Goal: Transaction & Acquisition: Obtain resource

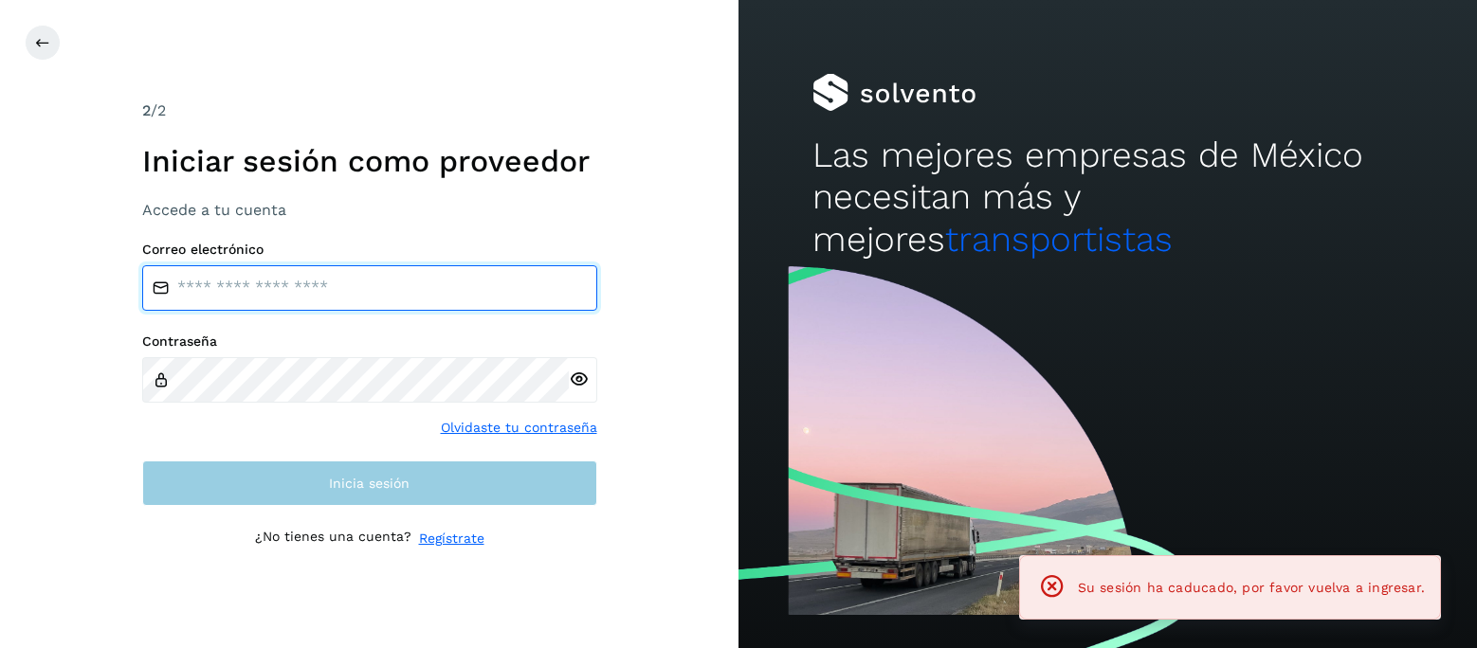
type input "**********"
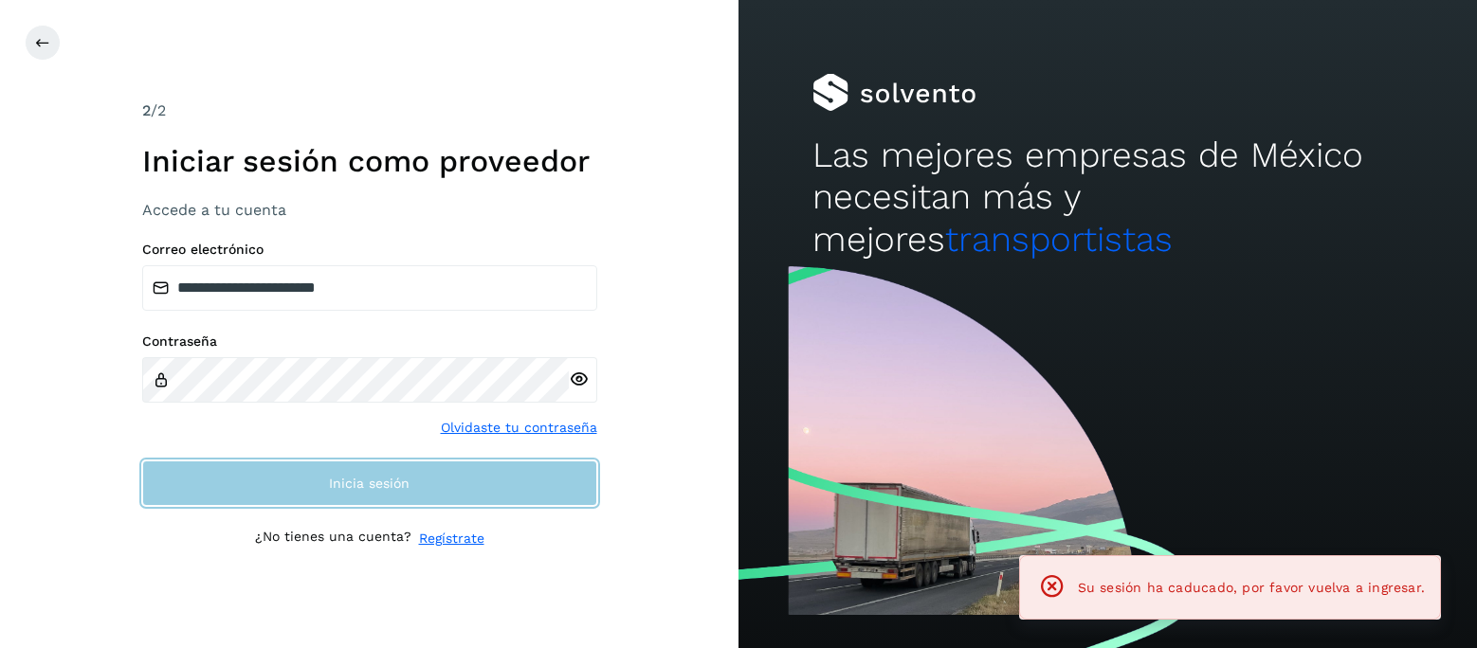
click at [414, 488] on button "Inicia sesión" at bounding box center [369, 483] width 455 height 45
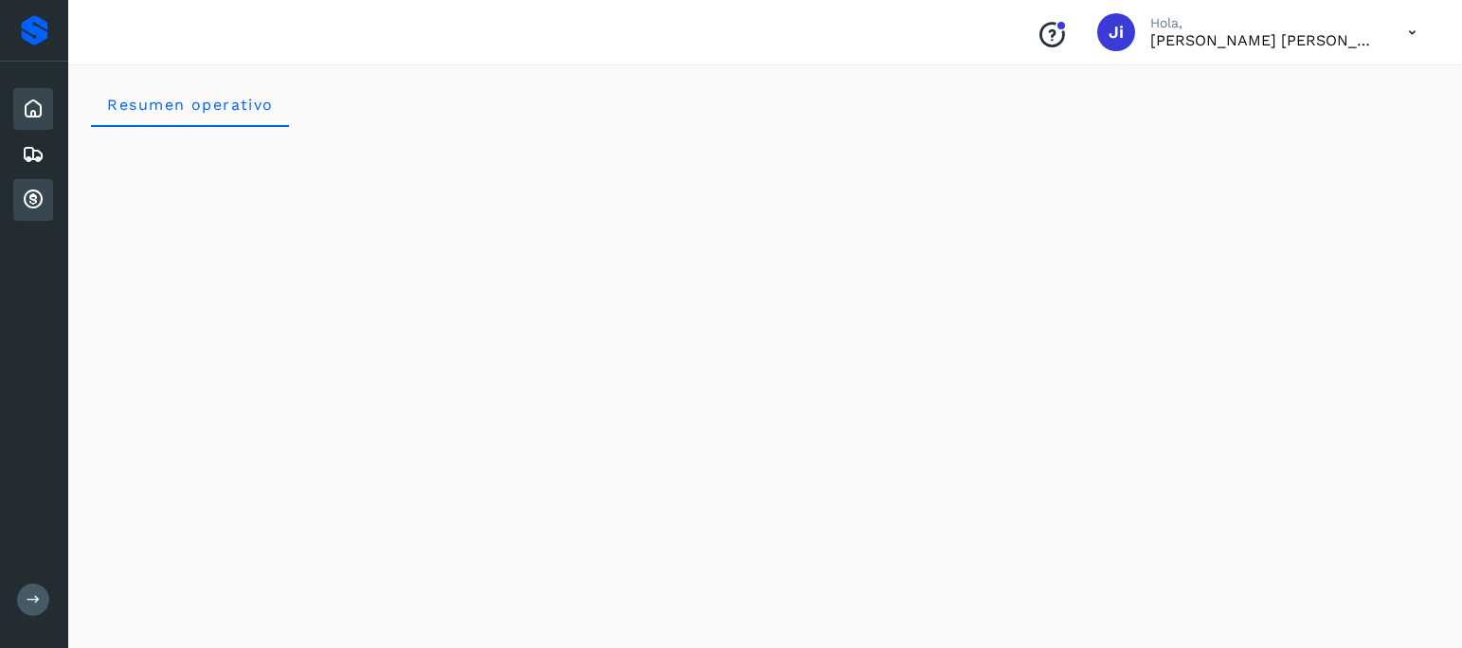
click at [29, 196] on icon at bounding box center [33, 200] width 23 height 23
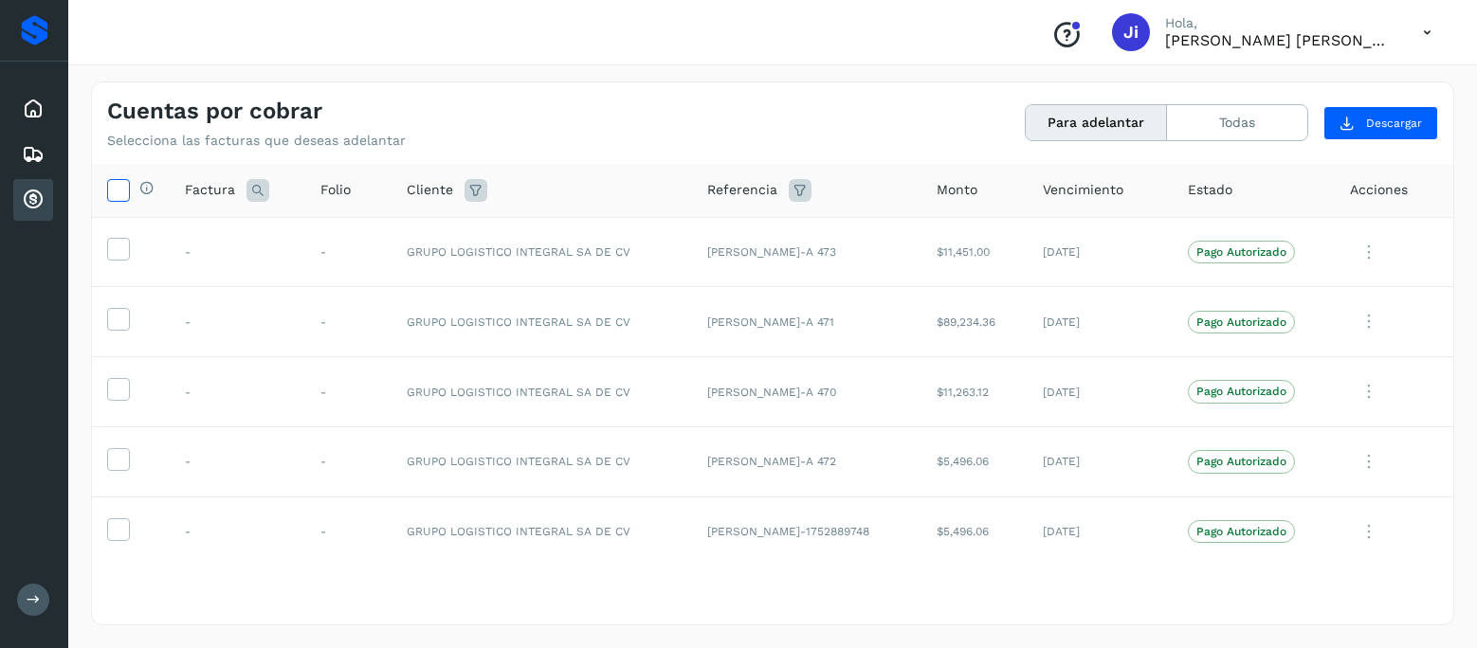
click at [118, 191] on icon at bounding box center [118, 189] width 20 height 20
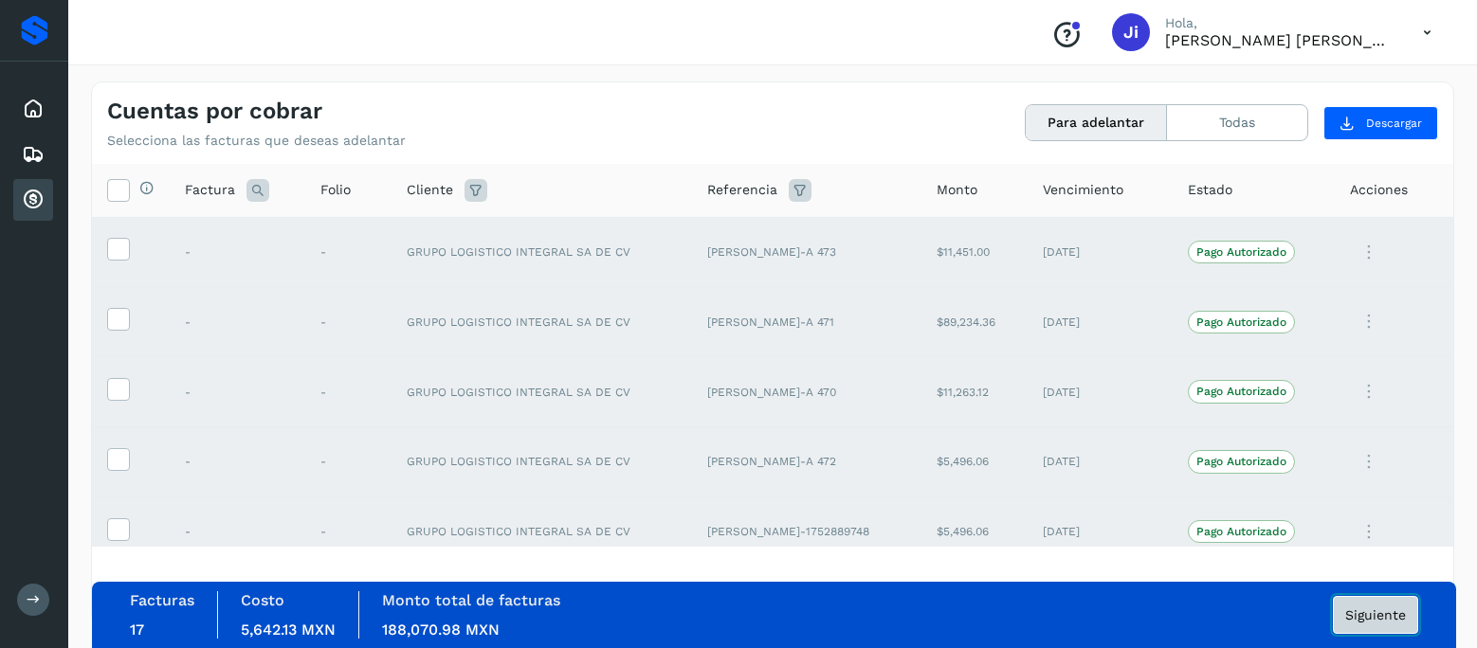
click at [1370, 613] on span "Siguiente" at bounding box center [1375, 614] width 61 height 13
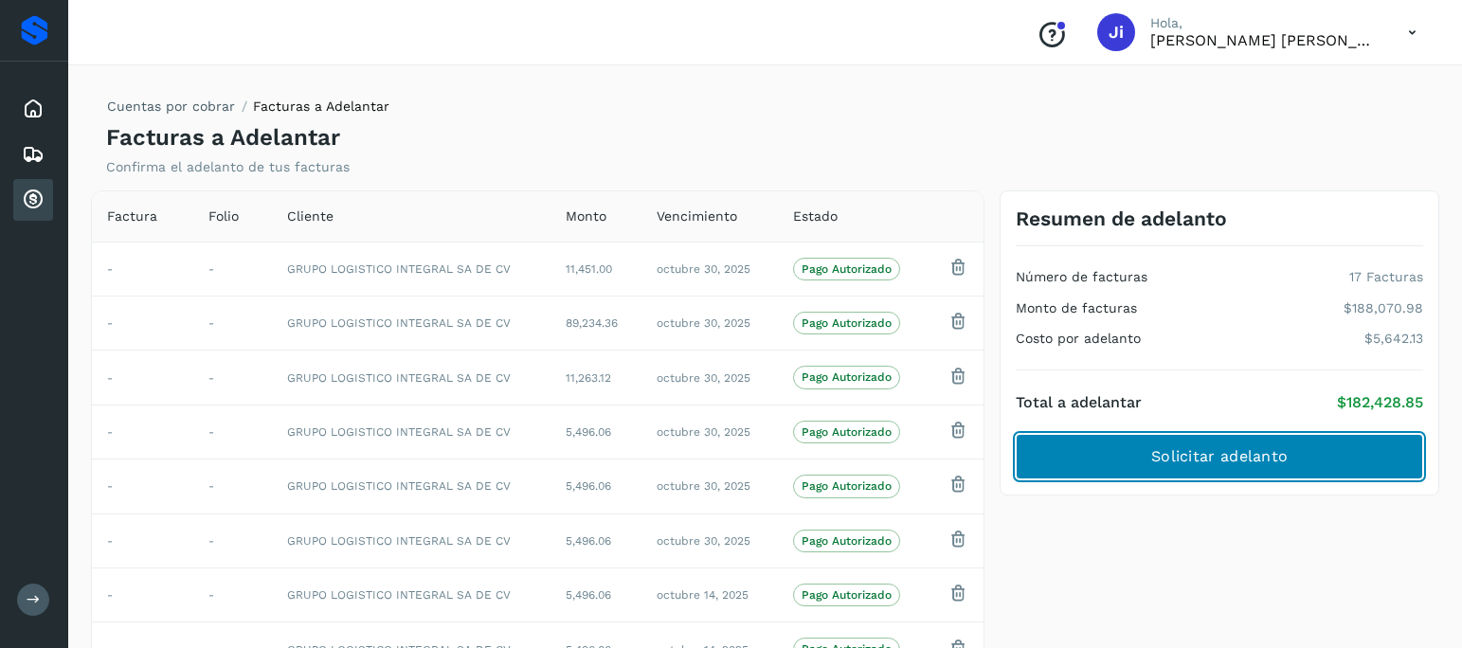
click at [1209, 449] on span "Solicitar adelanto" at bounding box center [1219, 456] width 136 height 21
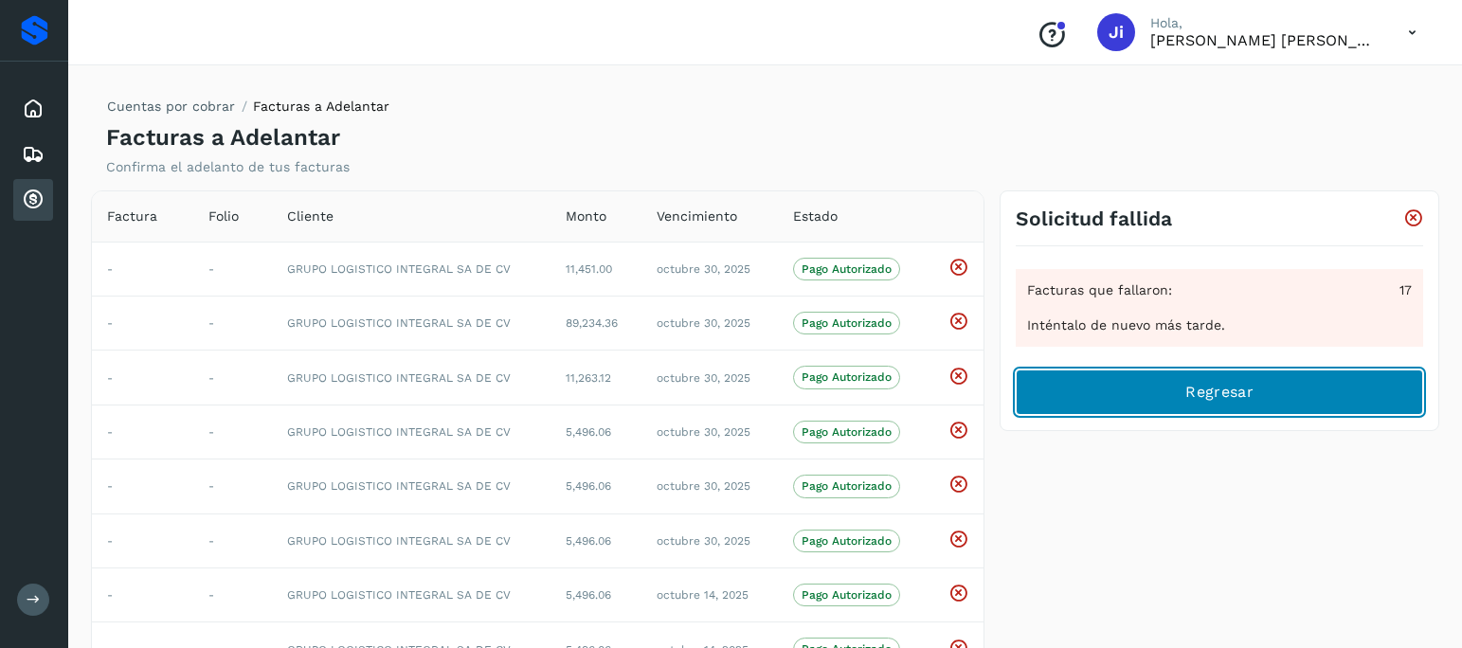
click at [1227, 391] on span "Regresar" at bounding box center [1219, 392] width 67 height 21
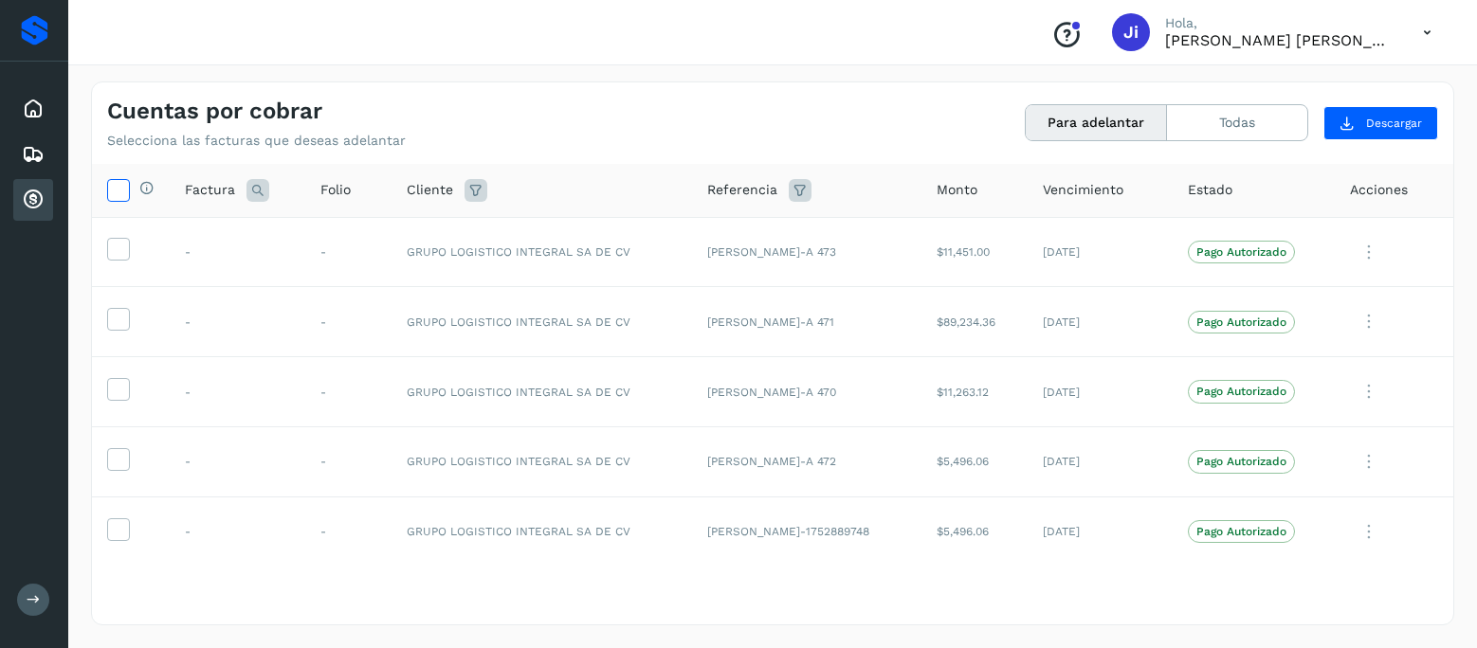
click at [120, 185] on icon at bounding box center [118, 189] width 20 height 20
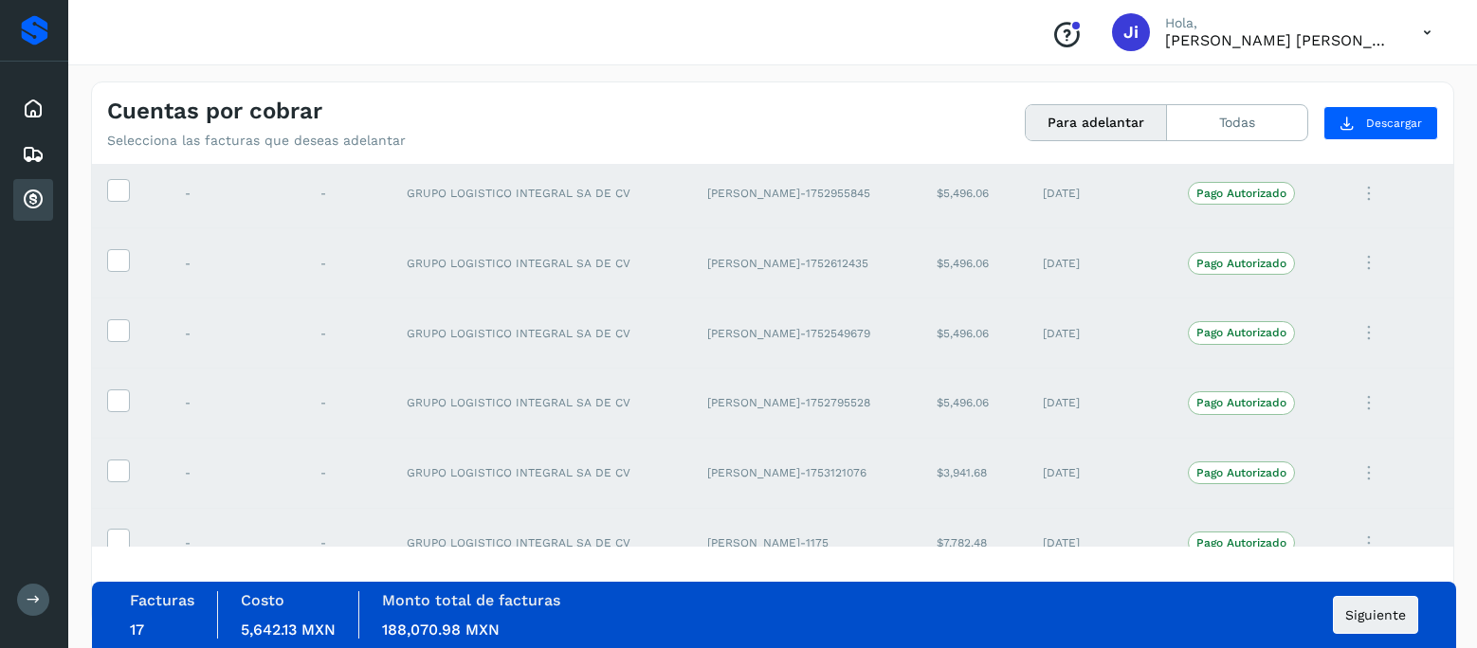
scroll to position [860, 0]
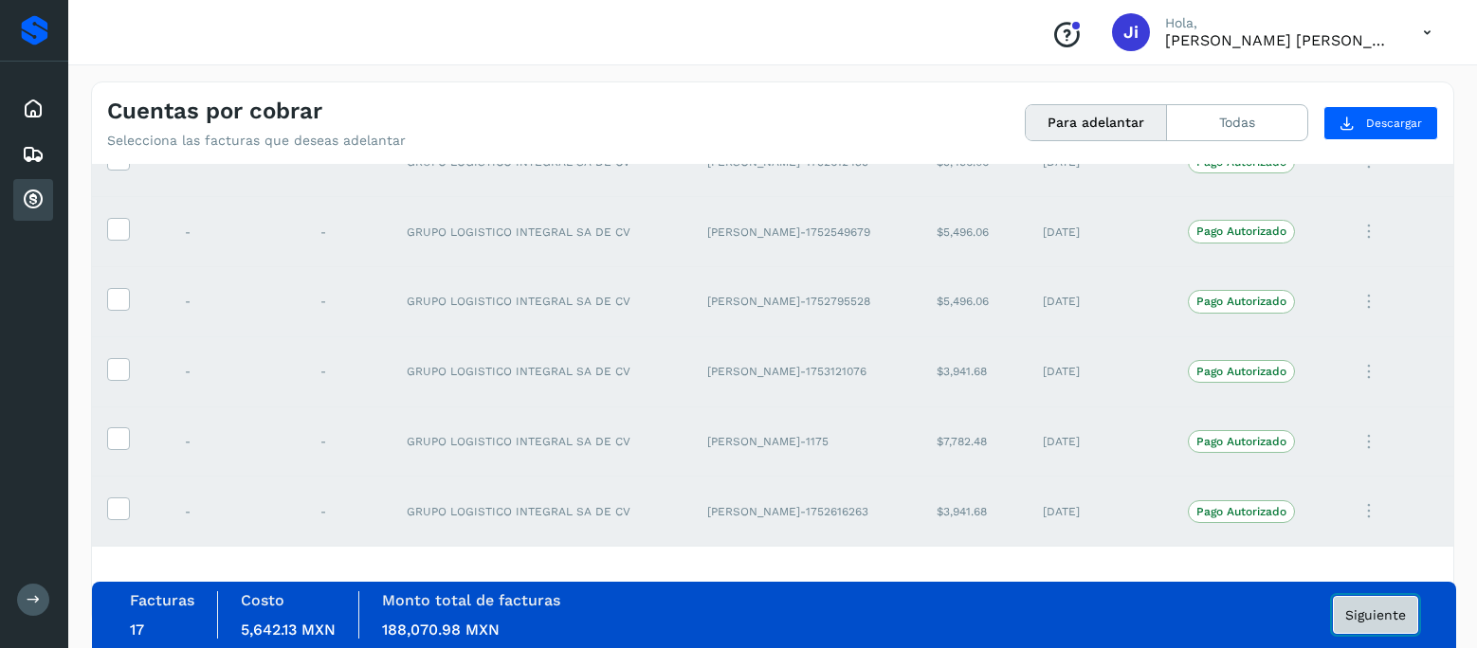
click at [1369, 608] on span "Siguiente" at bounding box center [1375, 614] width 61 height 13
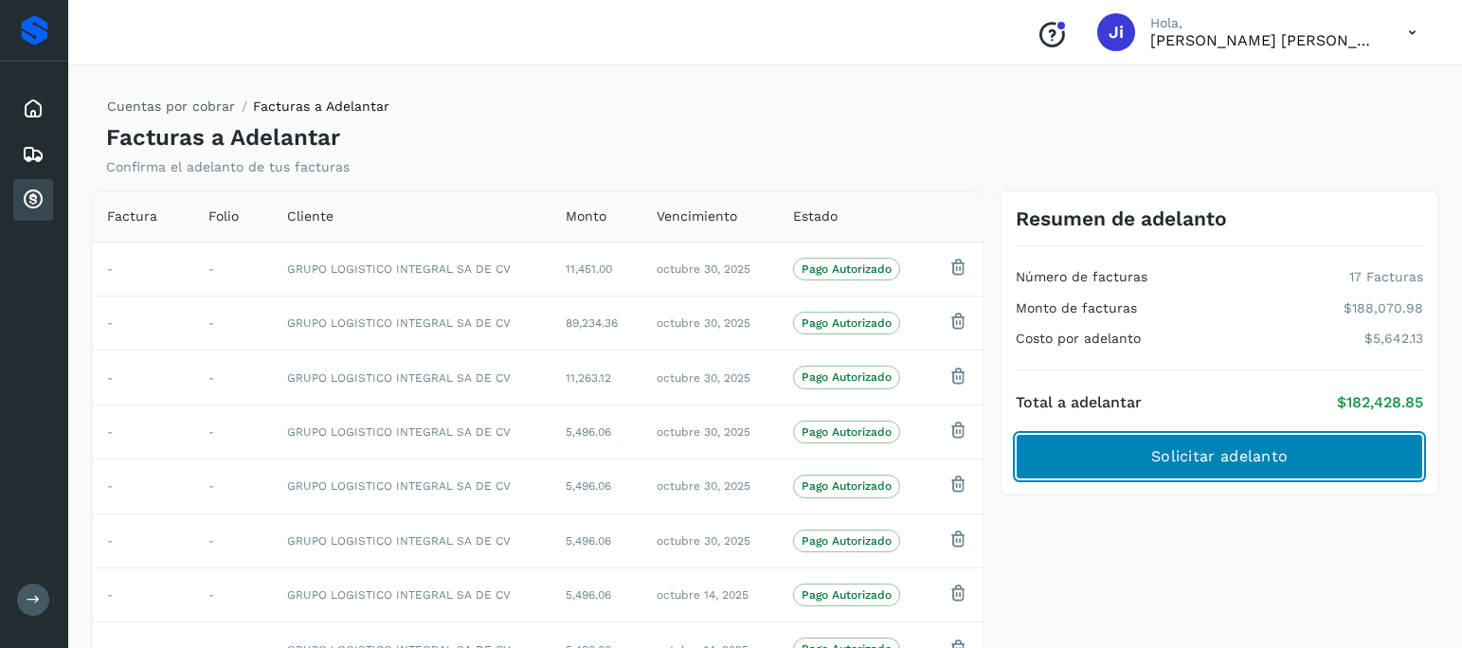
click at [1195, 446] on span "Solicitar adelanto" at bounding box center [1219, 456] width 136 height 21
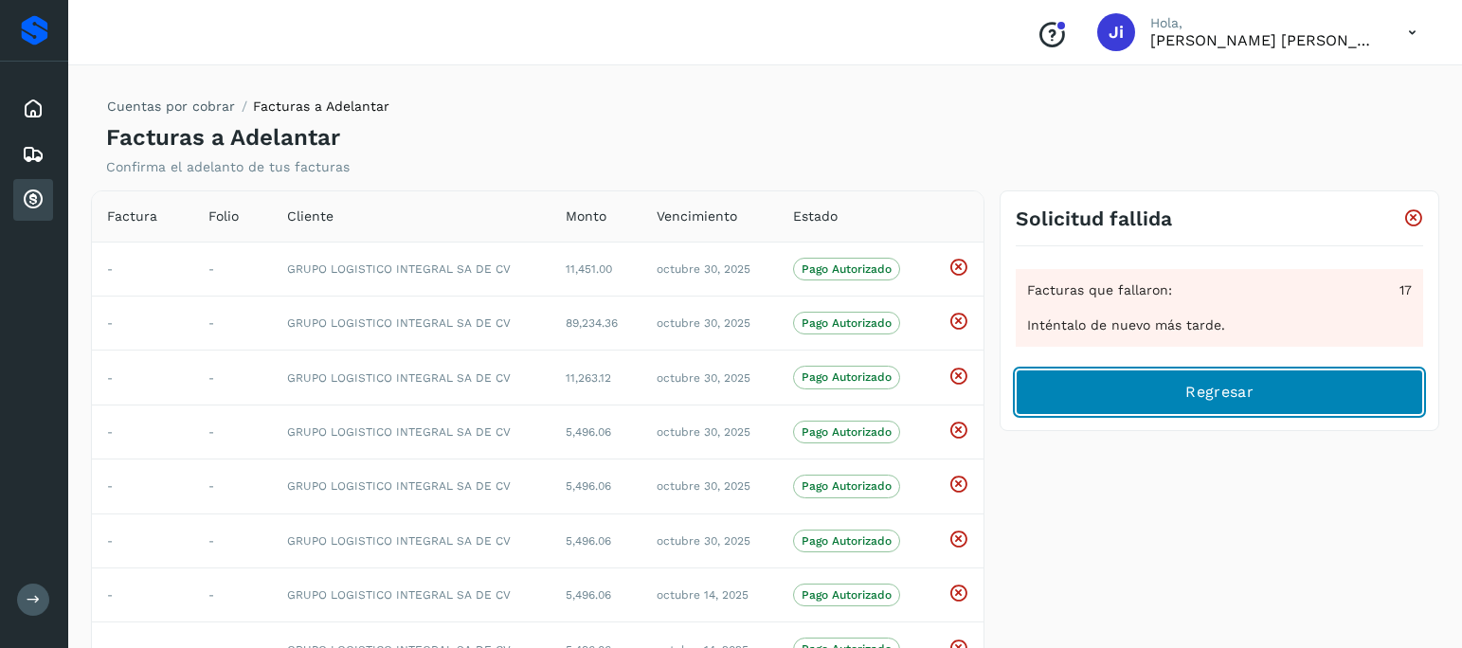
click at [1221, 412] on button "Regresar" at bounding box center [1220, 392] width 408 height 45
